Goal: Check status: Check status

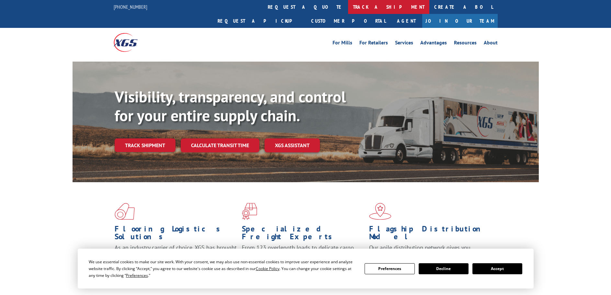
click at [348, 6] on link "track a shipment" at bounding box center [388, 7] width 81 height 14
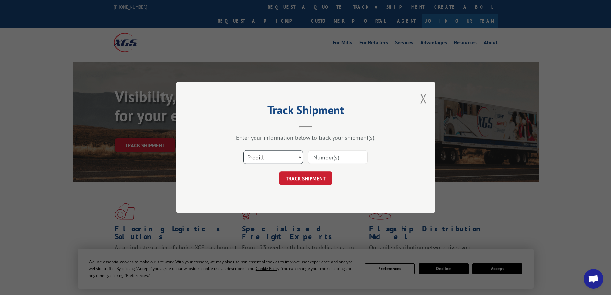
click at [278, 155] on select "Select category... Probill BOL PO" at bounding box center [273, 158] width 60 height 14
select select "bol"
click at [243, 151] on select "Select category... Probill BOL PO" at bounding box center [273, 158] width 60 height 14
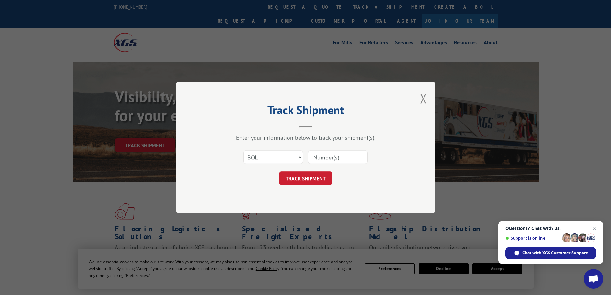
paste input "6166261"
type input "6166261"
click at [306, 175] on button "TRACK SHIPMENT" at bounding box center [305, 179] width 53 height 14
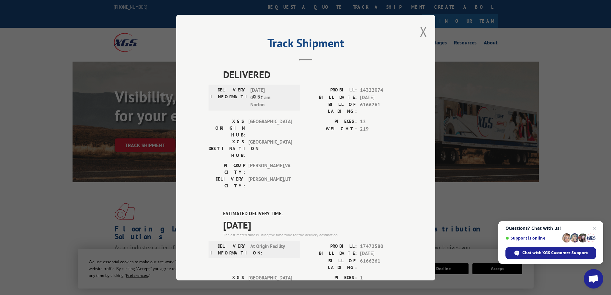
drag, startPoint x: 276, startPoint y: 188, endPoint x: 217, endPoint y: 171, distance: 61.2
copy div "ESTIMATED DELIVERY TIME: [DATE]"
